Goal: Task Accomplishment & Management: Use online tool/utility

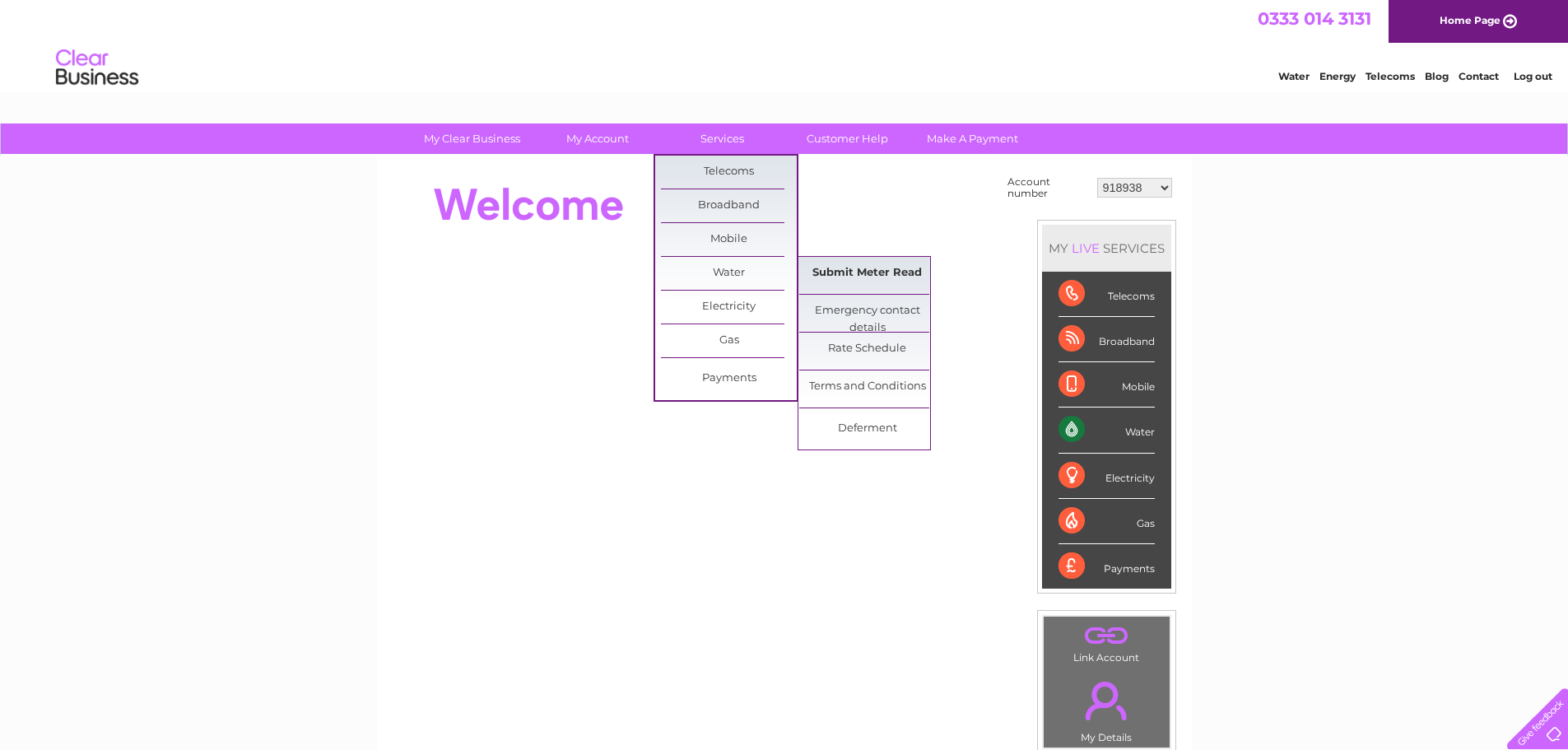
click at [900, 271] on link "Submit Meter Read" at bounding box center [868, 273] width 136 height 33
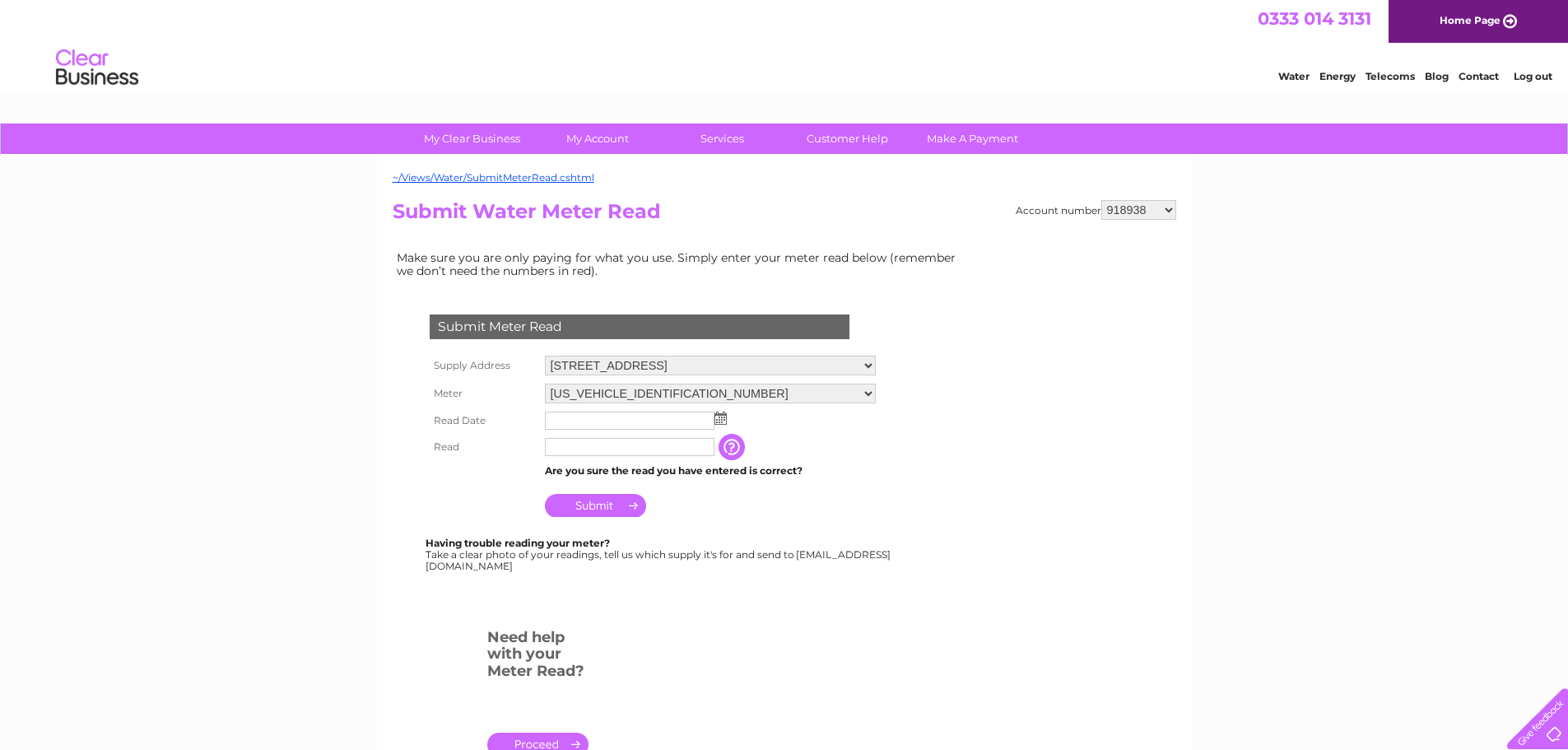
drag, startPoint x: 1136, startPoint y: 203, endPoint x: 1138, endPoint y: 218, distance: 15.1
click at [1136, 203] on select "918938 927106 930247 934594 934597 941698 979159 989143 994306 1094838 1096227 …" at bounding box center [1138, 209] width 75 height 20
select select "30283766"
click at [1101, 200] on select "918938 927106 930247 934594 934597 941698 979159 989143 994306 1094838 1096227 …" at bounding box center [1138, 209] width 75 height 20
click at [721, 416] on img at bounding box center [720, 418] width 12 height 13
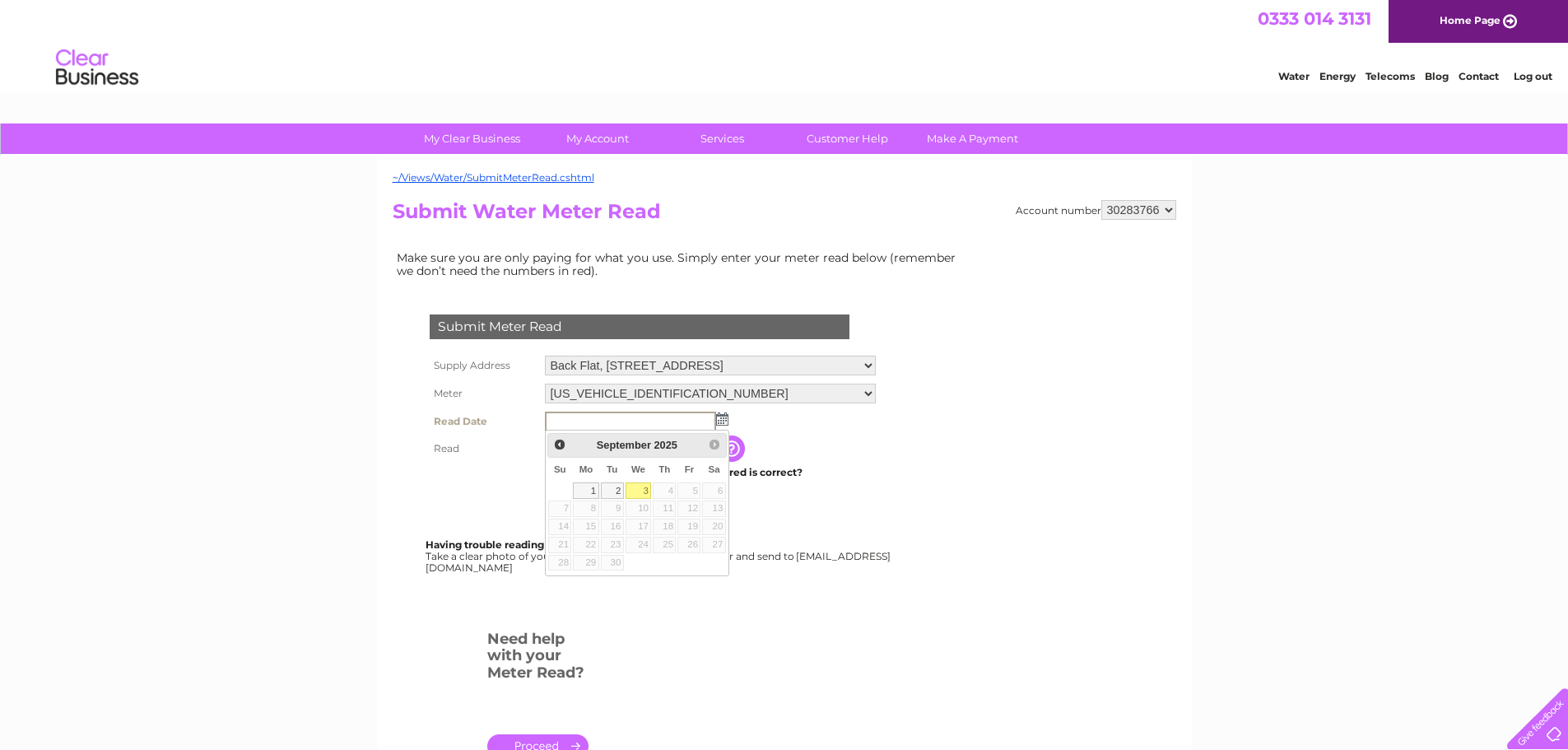
click at [644, 494] on link "3" at bounding box center [638, 491] width 27 height 16
type input "2025/09/03"
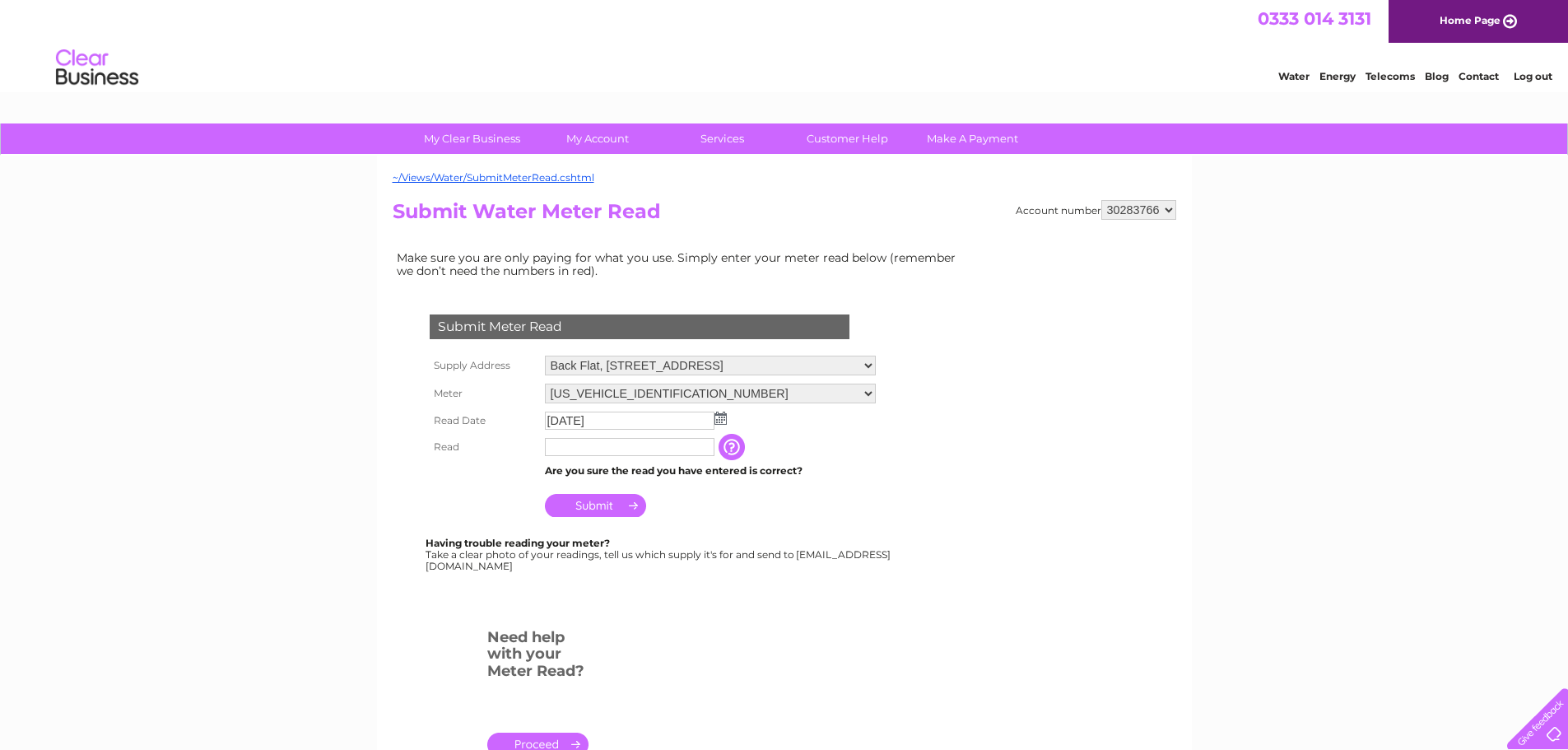
click at [577, 447] on input "text" at bounding box center [629, 447] width 170 height 18
type input "3688"
click at [581, 509] on input "Submit" at bounding box center [595, 505] width 102 height 23
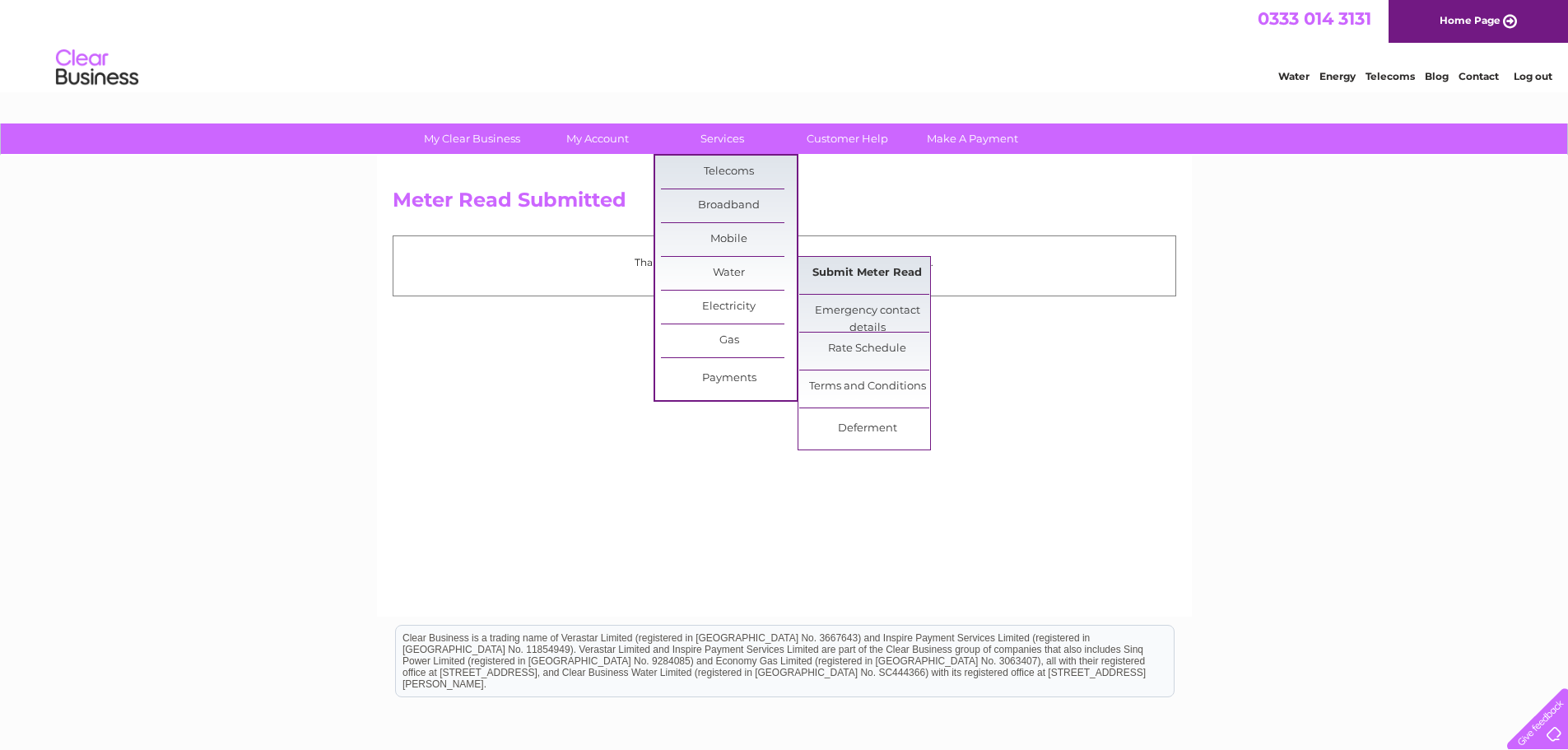
click at [817, 266] on link "Submit Meter Read" at bounding box center [868, 273] width 136 height 33
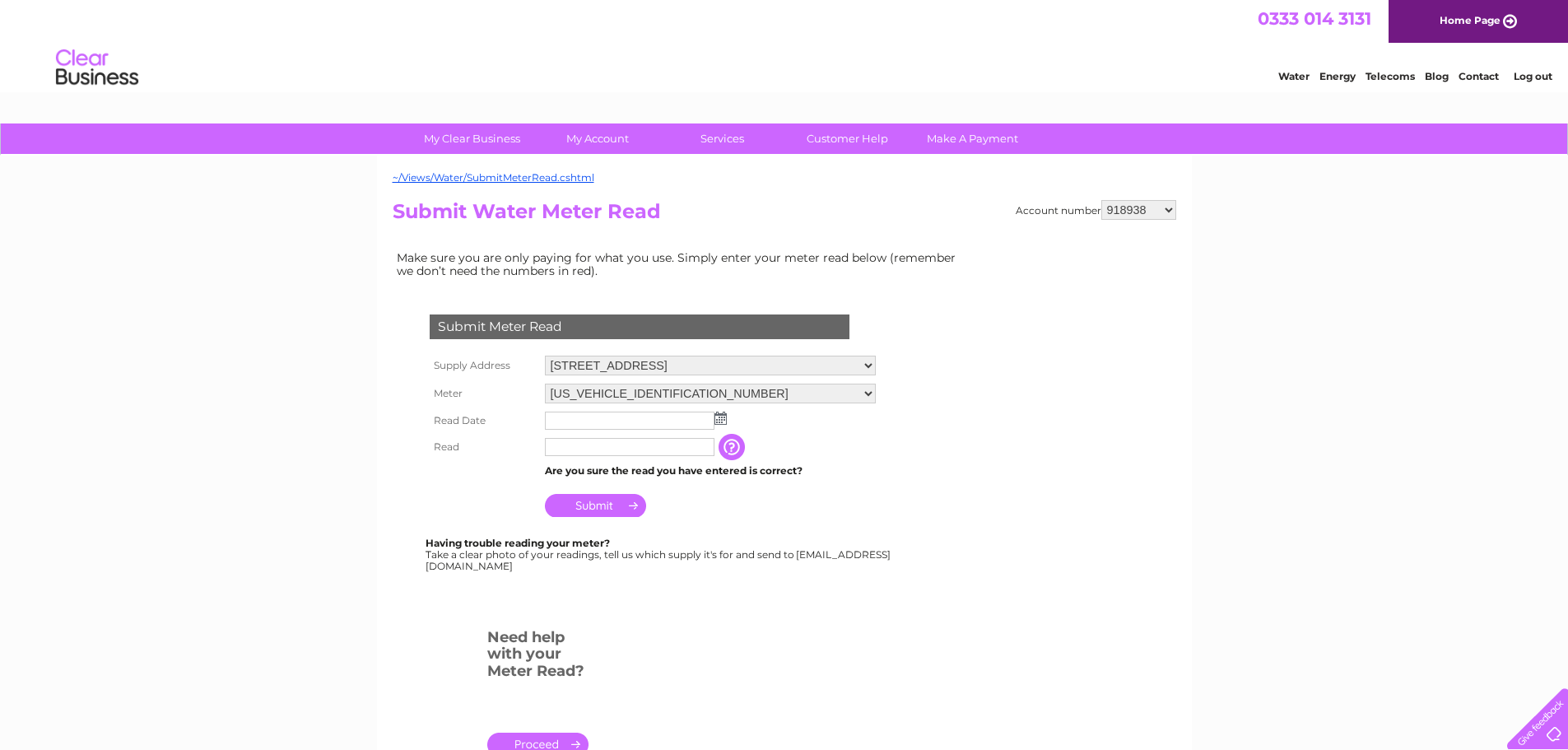
click at [1143, 203] on select "918938 927106 930247 934594 934597 941698 979159 989143 994306 1094838 1096227 …" at bounding box center [1138, 209] width 75 height 20
select select "30283766"
click at [1101, 200] on select "918938 927106 930247 934594 934597 941698 979159 989143 994306 1094838 1096227 …" at bounding box center [1138, 209] width 75 height 20
click at [773, 365] on select "Back Flat, 29 High Street, Glasgow, Lanarkshire, G1 1LX 4/2, 88 Bell Street, Gl…" at bounding box center [710, 366] width 331 height 22
select select "444806"
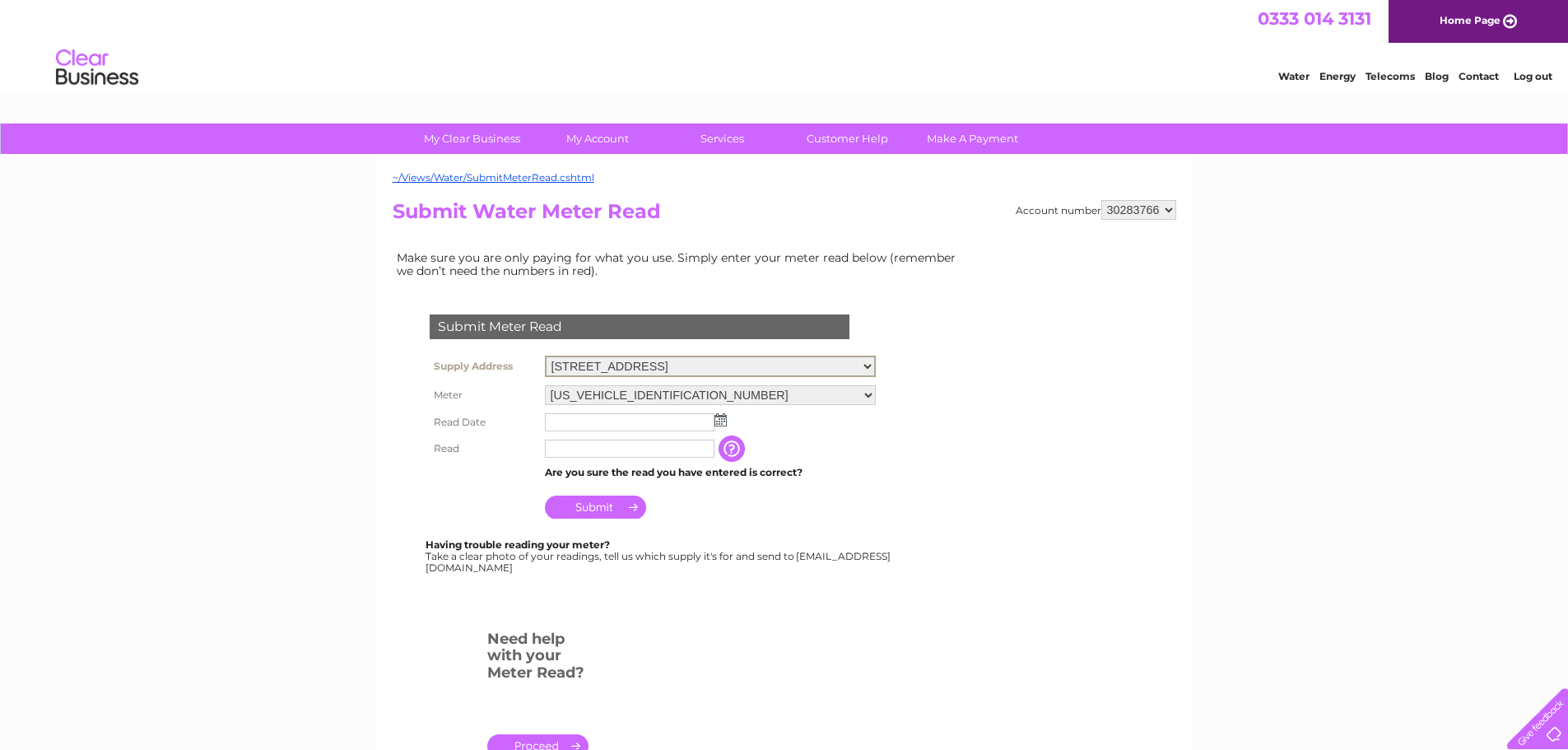
click at [544, 356] on select "Back Flat, 29 High Street, Glasgow, Lanarkshire, G1 1LX 4/2, 88 Bell Street, Gl…" at bounding box center [710, 366] width 331 height 22
click at [720, 416] on img at bounding box center [720, 418] width 12 height 13
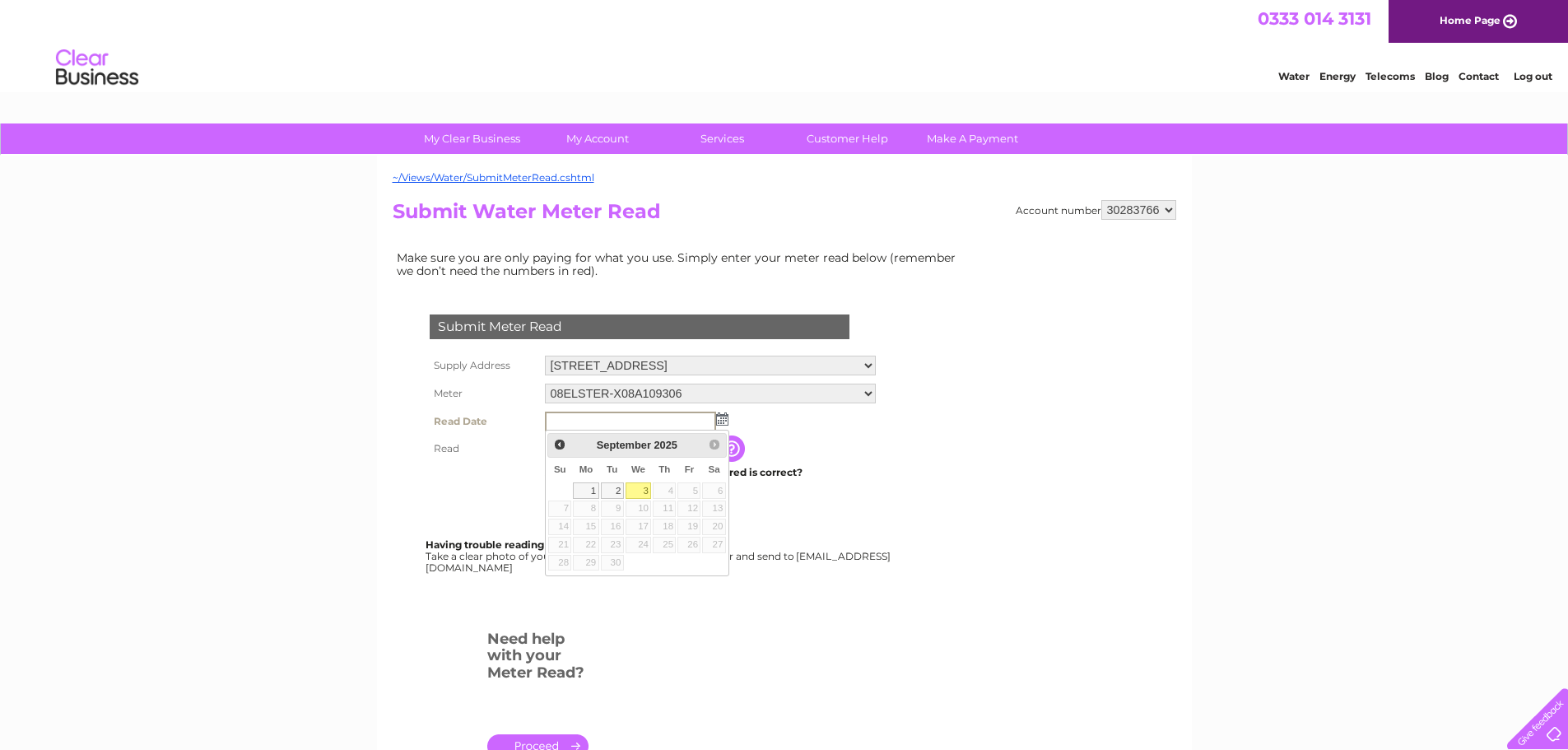
click at [642, 491] on link "3" at bounding box center [638, 491] width 27 height 16
type input "[DATE]"
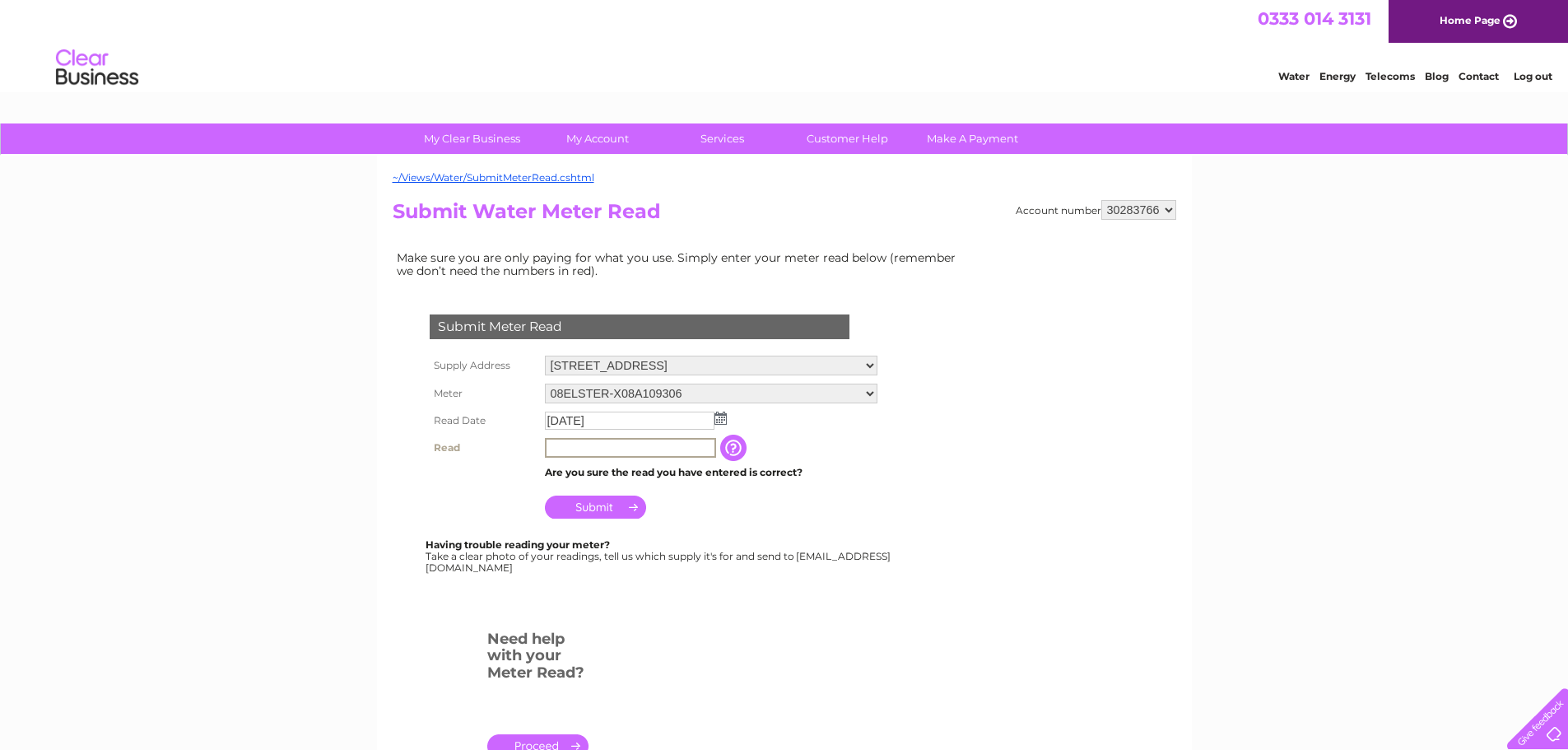
click at [585, 447] on input "text" at bounding box center [630, 447] width 171 height 20
type input "5644"
click at [608, 505] on input "Submit" at bounding box center [595, 507] width 102 height 23
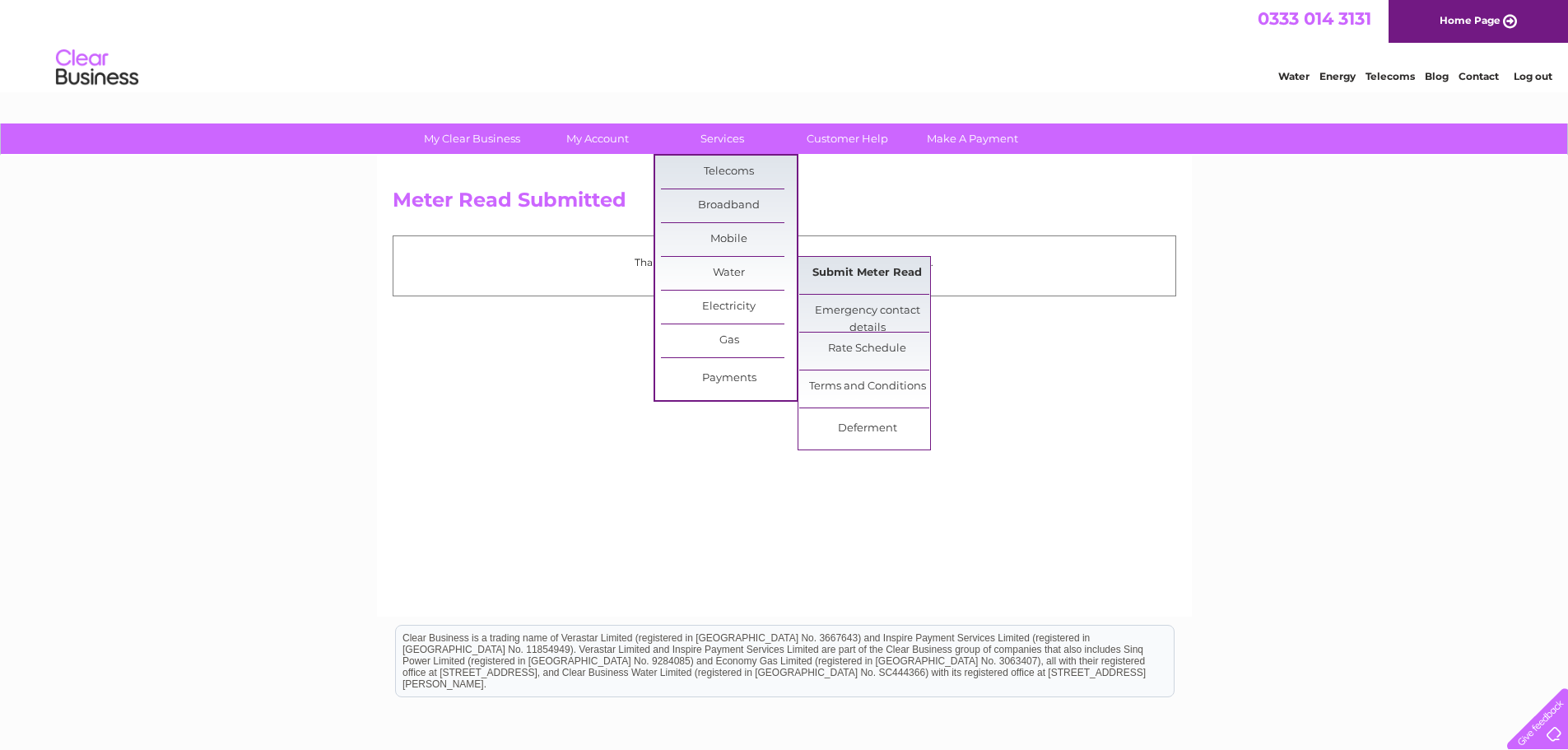
click at [893, 270] on link "Submit Meter Read" at bounding box center [868, 273] width 136 height 33
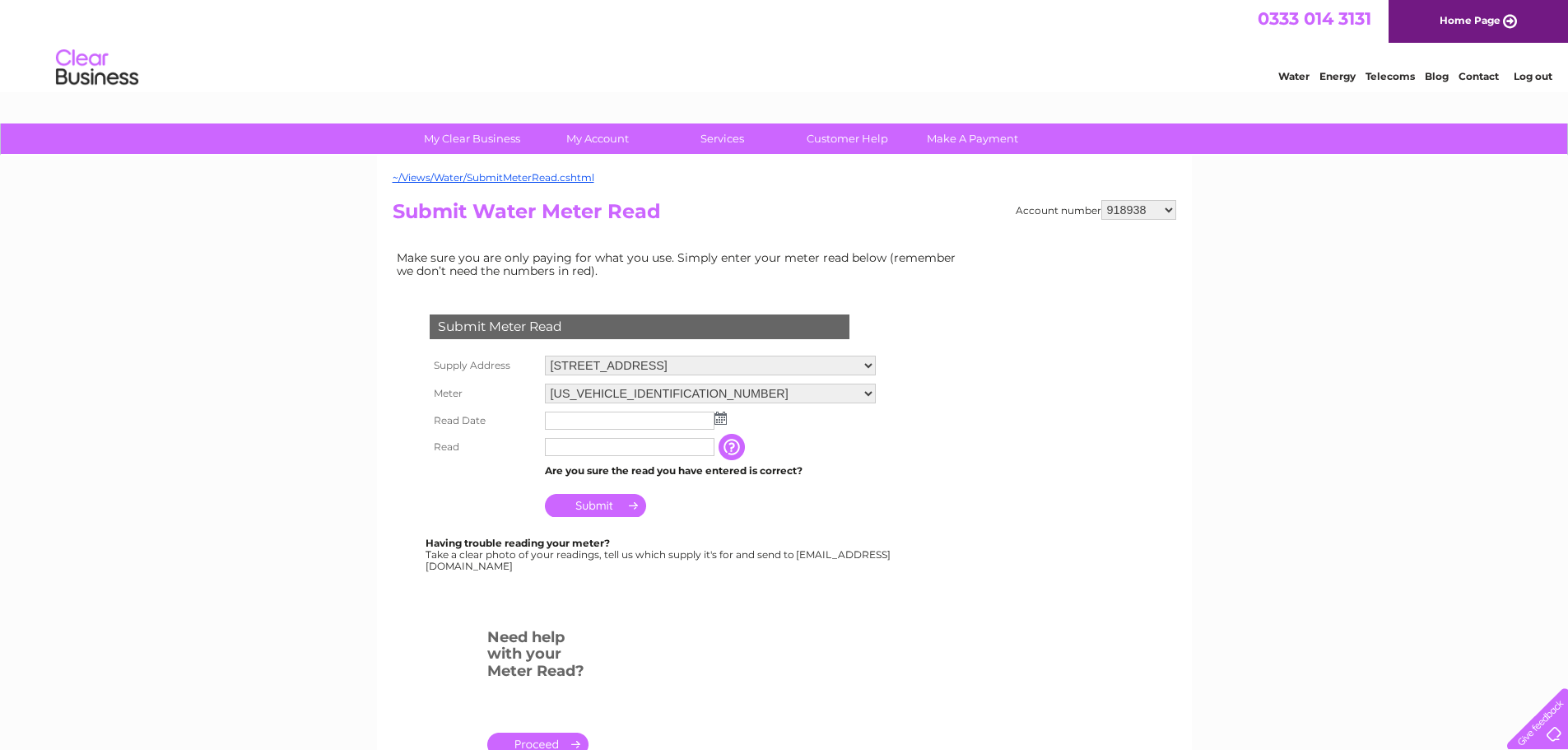
click at [1153, 203] on select "918938 927106 930247 934594 934597 941698 979159 989143 994306 1094838 1096227 …" at bounding box center [1138, 209] width 75 height 20
select select "30283766"
click at [1101, 200] on select "918938 927106 930247 934594 934597 941698 979159 989143 994306 1094838 1096227 …" at bounding box center [1138, 209] width 75 height 20
click at [729, 421] on td at bounding box center [711, 421] width 339 height 27
click at [723, 420] on img at bounding box center [720, 418] width 12 height 13
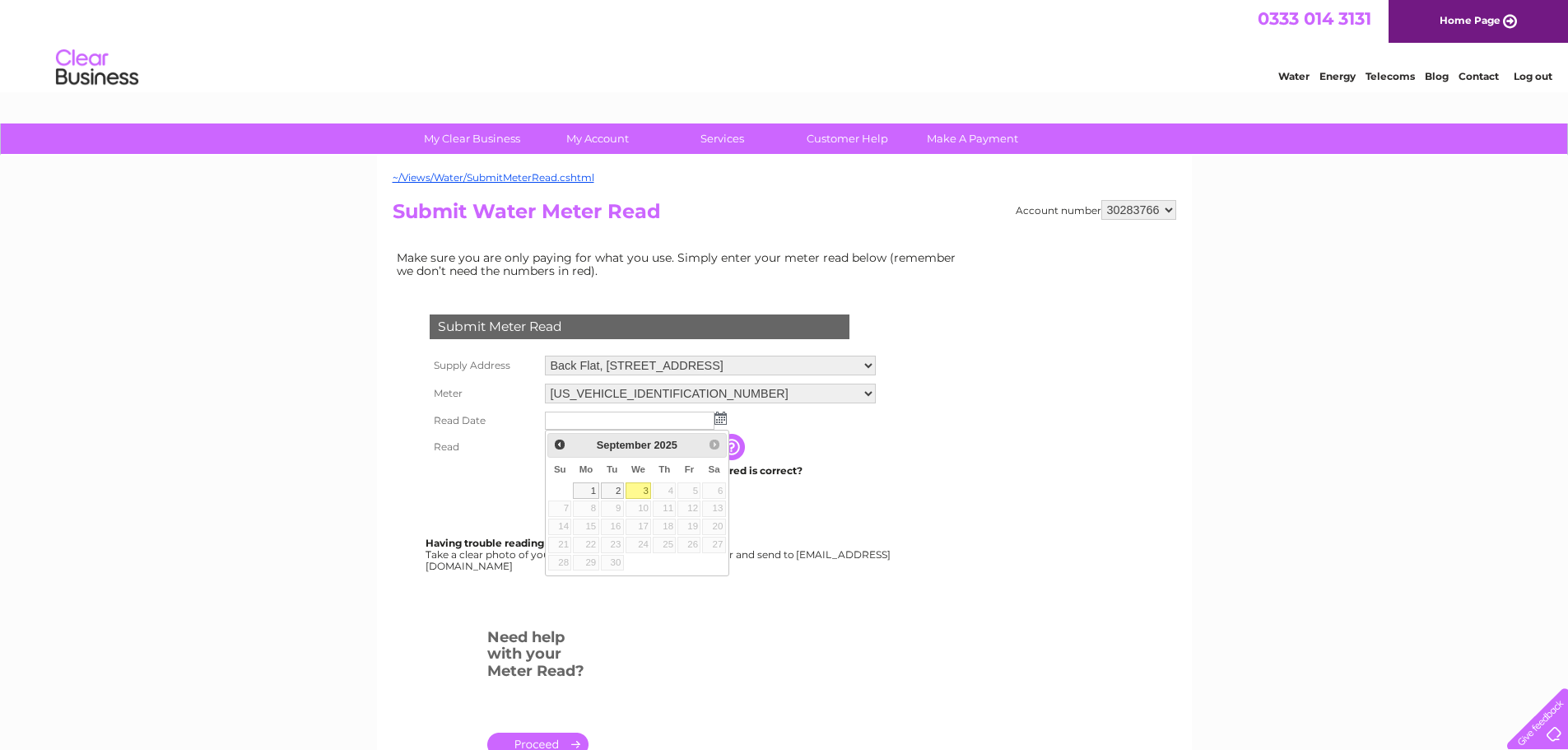
click at [643, 488] on link "3" at bounding box center [638, 491] width 27 height 16
type input "2025/09/03"
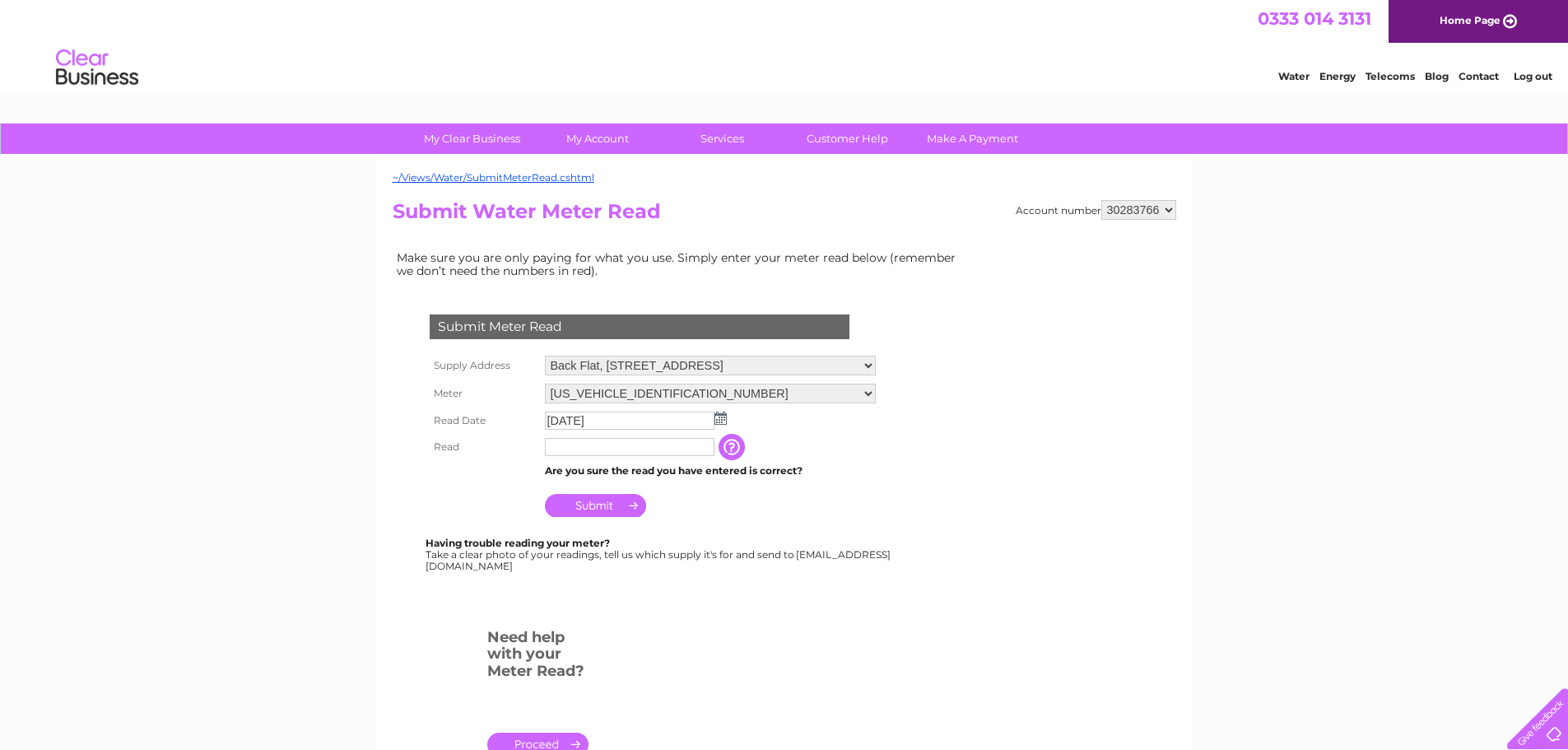
click at [680, 363] on select "Back Flat, 29 High Street, Glasgow, Lanarkshire, G1 1LX 4/2, 88 Bell Street, Gl…" at bounding box center [710, 366] width 331 height 20
select select "445466"
click at [544, 356] on select "Back Flat, 29 High Street, Glasgow, Lanarkshire, G1 1LX 4/2, 88 Bell Street, Gl…" at bounding box center [710, 366] width 331 height 22
click at [721, 417] on img at bounding box center [720, 418] width 12 height 13
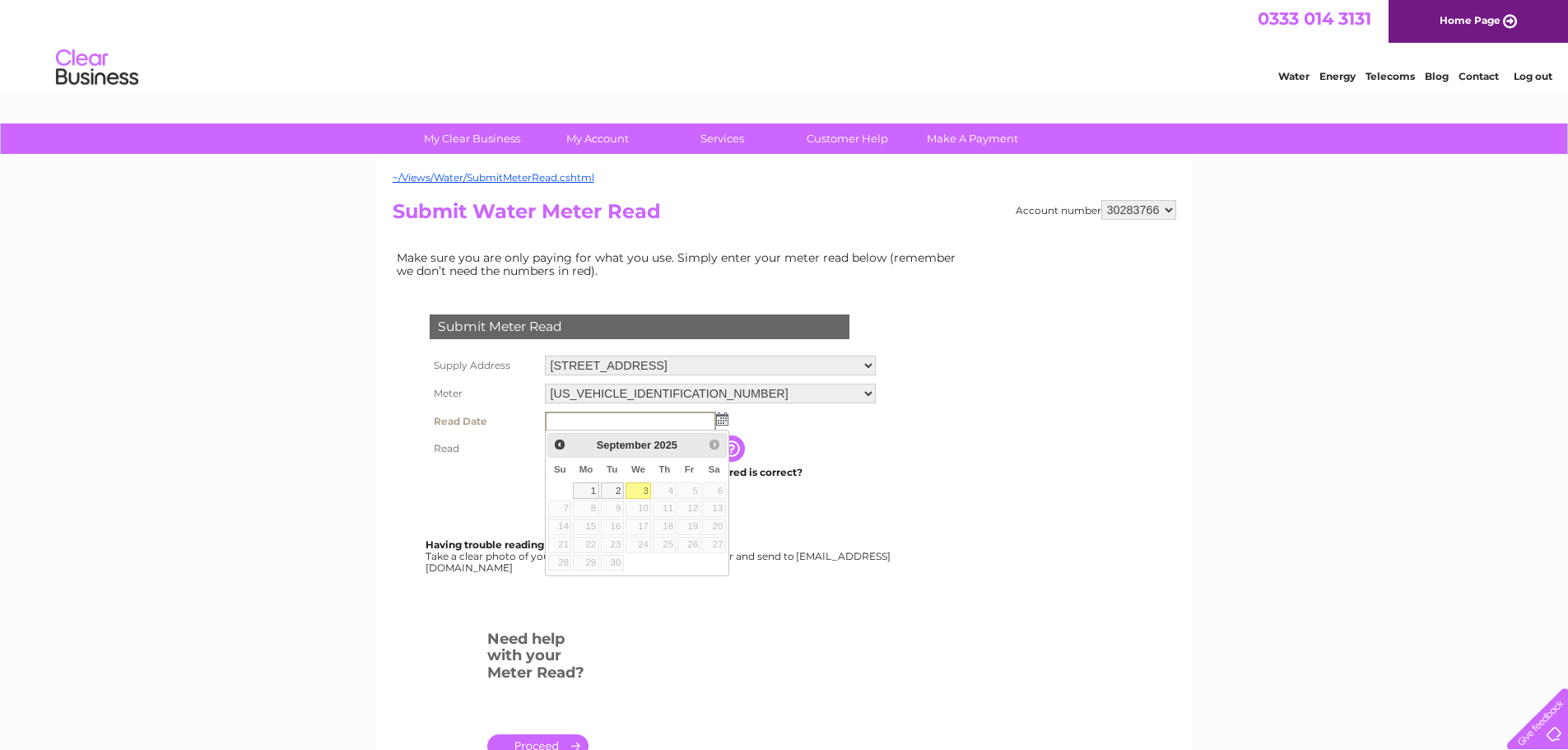
click at [638, 491] on link "3" at bounding box center [638, 491] width 27 height 16
type input "2025/09/03"
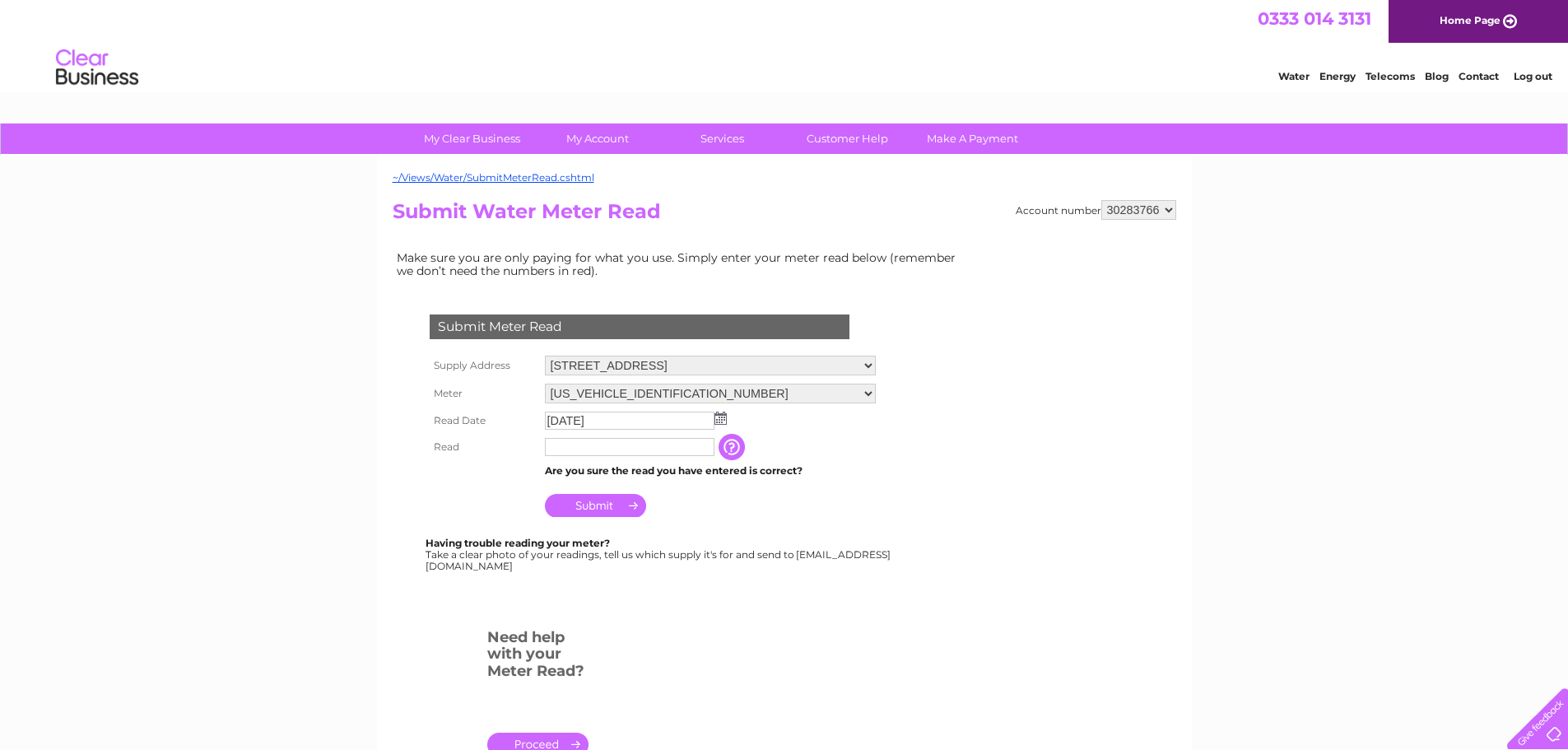
click at [590, 450] on input "text" at bounding box center [629, 447] width 170 height 18
type input "548"
click at [615, 502] on input "Submit" at bounding box center [595, 507] width 102 height 23
